Goal: Find specific page/section: Find specific page/section

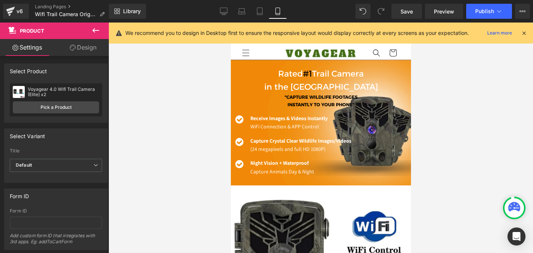
click at [62, 3] on div "v6 Landing Pages Wifi Trail Camera Original" at bounding box center [54, 11] width 109 height 23
click at [62, 6] on link "Landing Pages" at bounding box center [73, 7] width 76 height 6
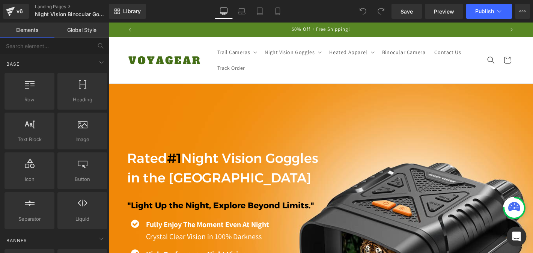
click at [512, 233] on div "Open Intercom Messenger" at bounding box center [517, 237] width 20 height 20
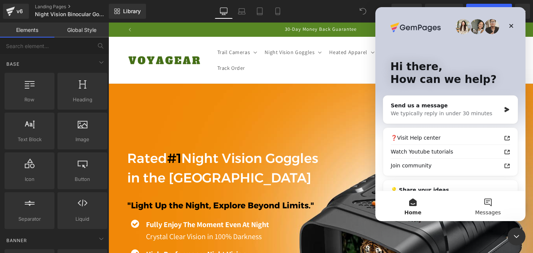
click at [482, 206] on button "Messages" at bounding box center [488, 206] width 75 height 30
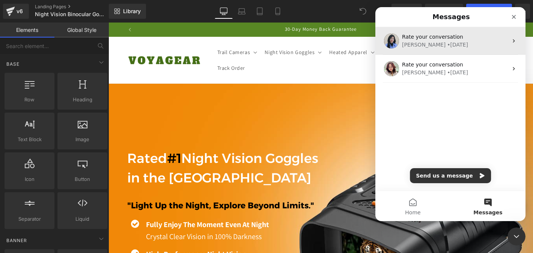
click at [447, 48] on div "• 43w ago" at bounding box center [457, 45] width 21 height 8
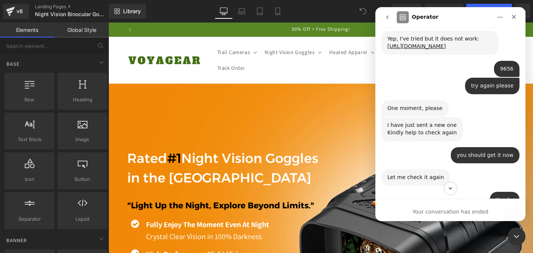
scroll to position [1480, 0]
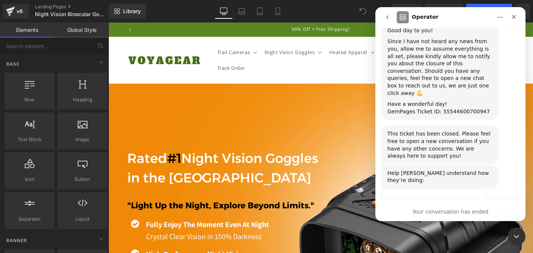
click at [293, 122] on div at bounding box center [266, 115] width 533 height 231
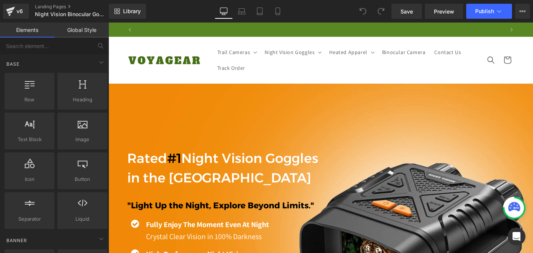
scroll to position [0, 0]
click at [514, 233] on icon "Open Intercom Messenger" at bounding box center [516, 235] width 12 height 12
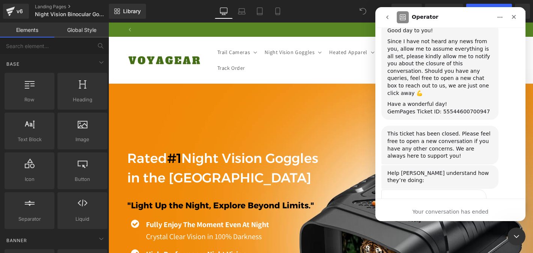
scroll to position [0, 737]
click at [304, 121] on div at bounding box center [266, 115] width 533 height 231
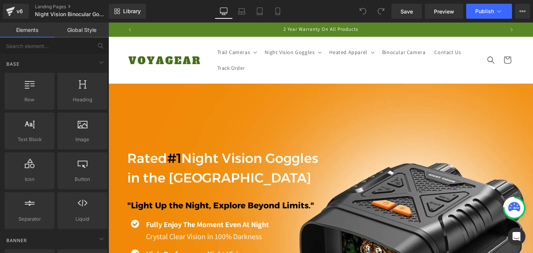
scroll to position [0, 0]
click at [59, 6] on link "Landing Pages" at bounding box center [78, 7] width 86 height 6
